Goal: Find contact information: Find contact information

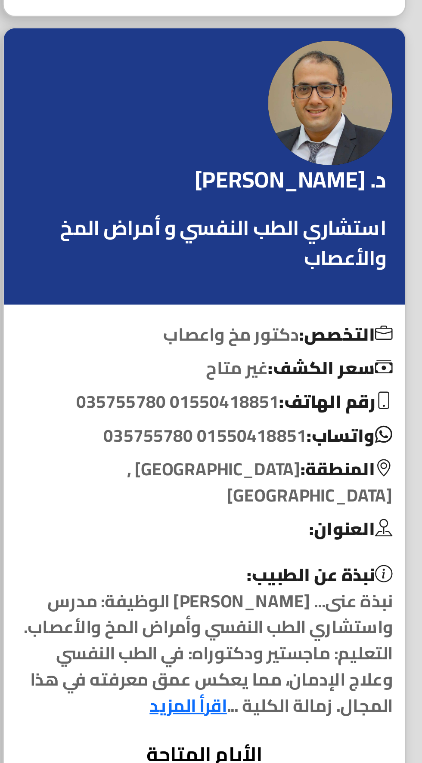
click at [267, 684] on link "اقرأ المزيد" at bounding box center [280, 689] width 27 height 11
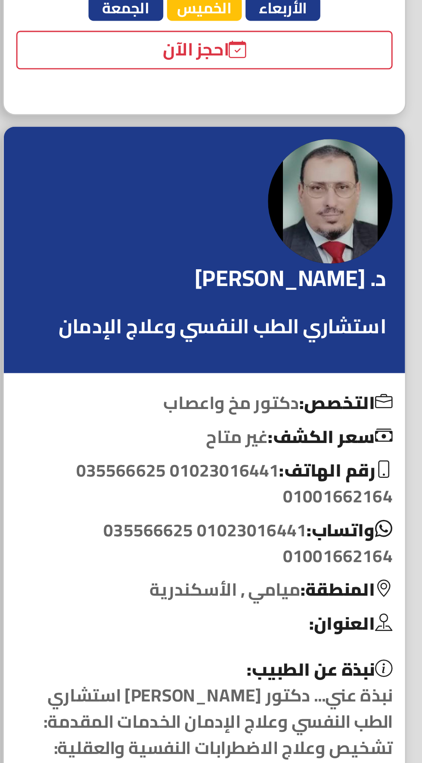
scroll to position [299, 0]
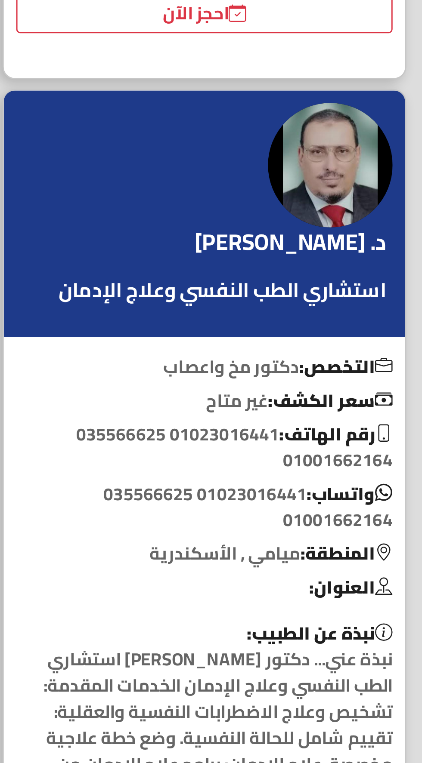
click at [339, 712] on link "اقرأ المزيد" at bounding box center [333, 717] width 27 height 11
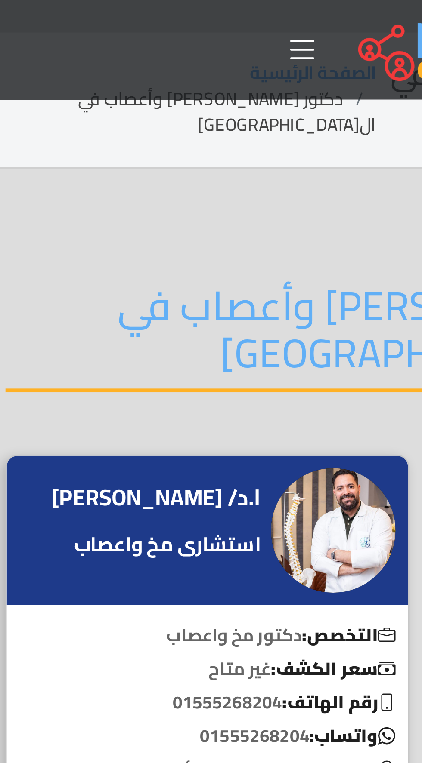
scroll to position [0, 0]
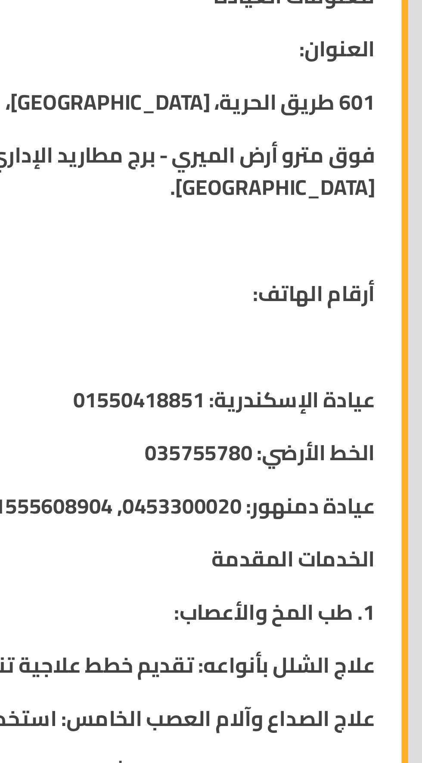
scroll to position [623, 0]
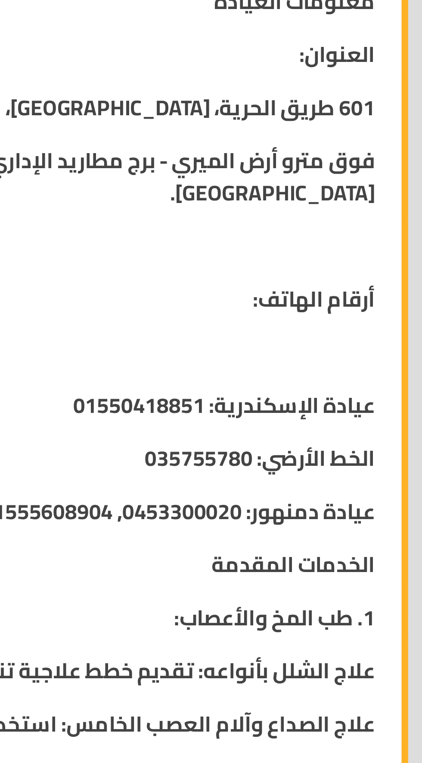
click at [288, 370] on strong "الخط الأرضي: 035755780" at bounding box center [307, 376] width 74 height 13
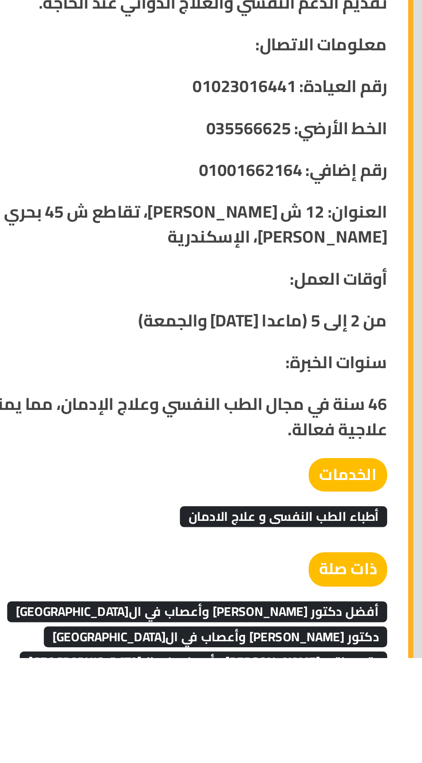
scroll to position [696, 0]
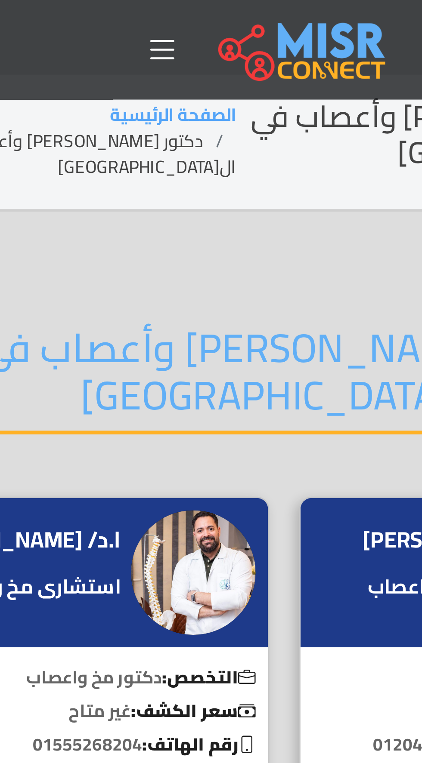
click at [169, 20] on icon at bounding box center [169, 17] width 12 height 12
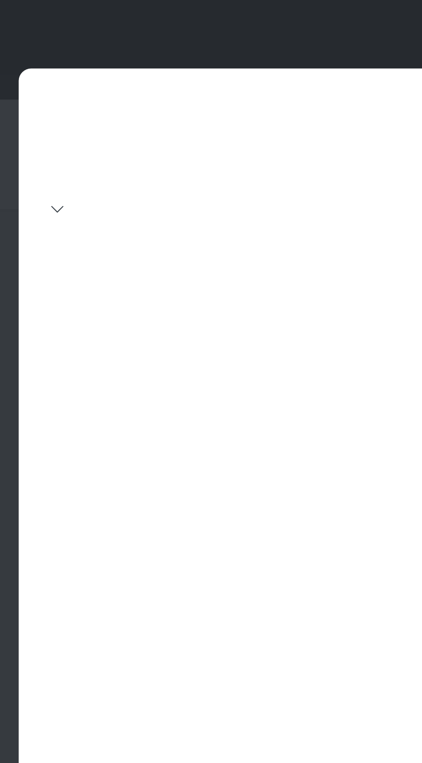
click at [21, 77] on link "اخبار و مقالات" at bounding box center [210, 72] width 409 height 18
